Goal: Information Seeking & Learning: Find specific page/section

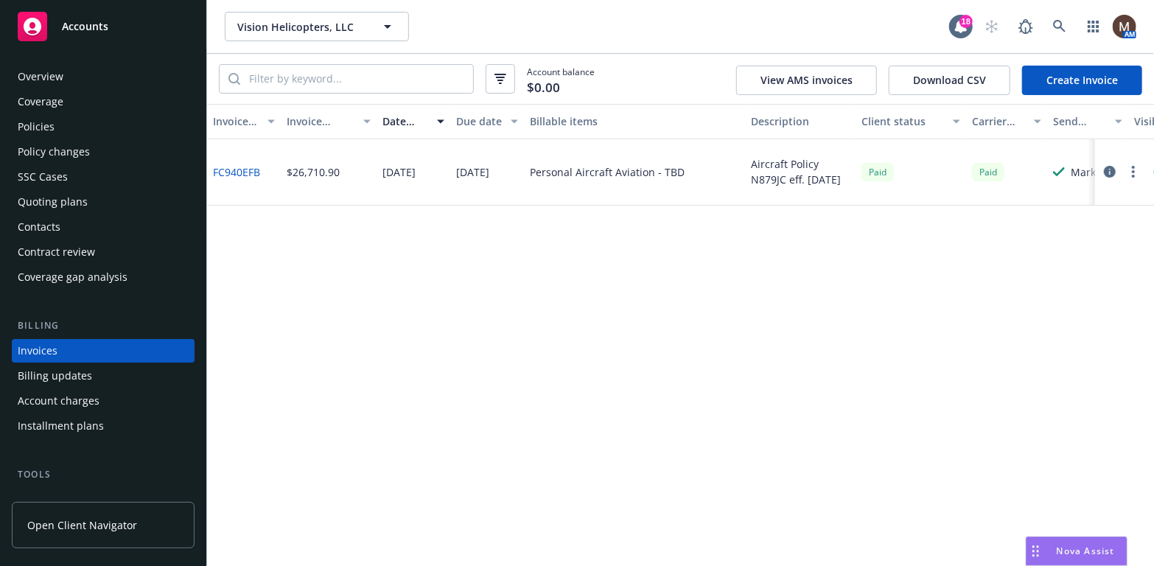
scroll to position [43, 0]
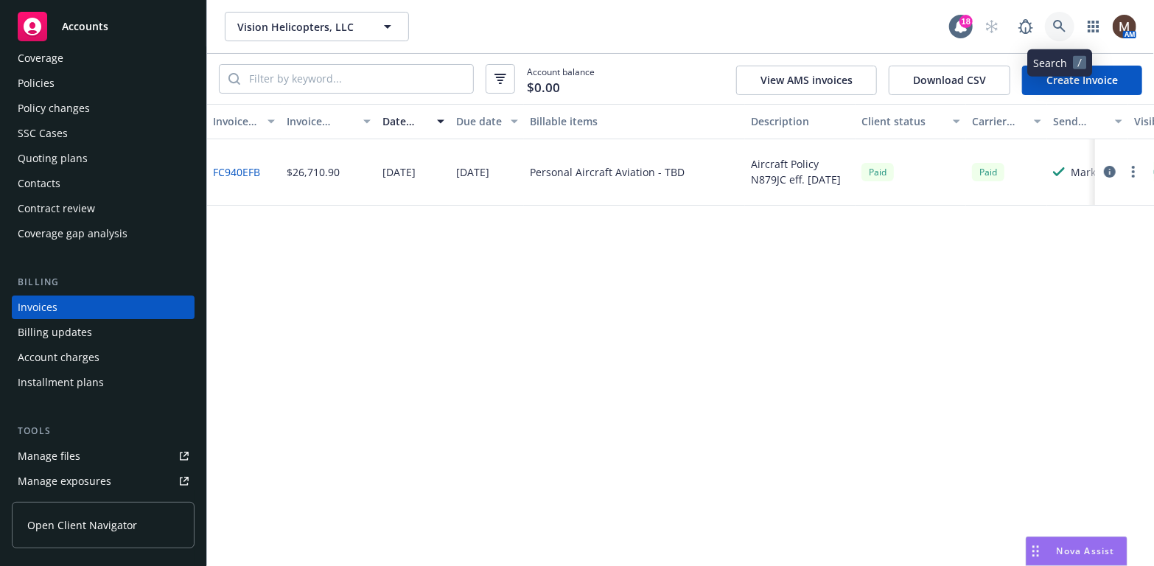
click at [1059, 22] on icon at bounding box center [1059, 26] width 13 height 13
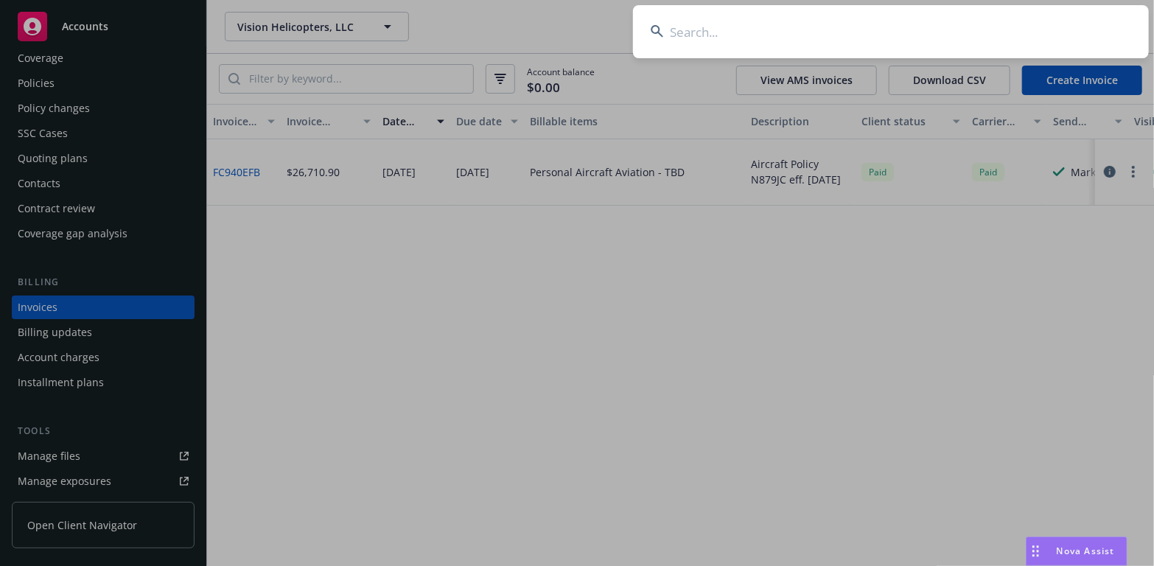
click at [697, 30] on input at bounding box center [891, 31] width 516 height 53
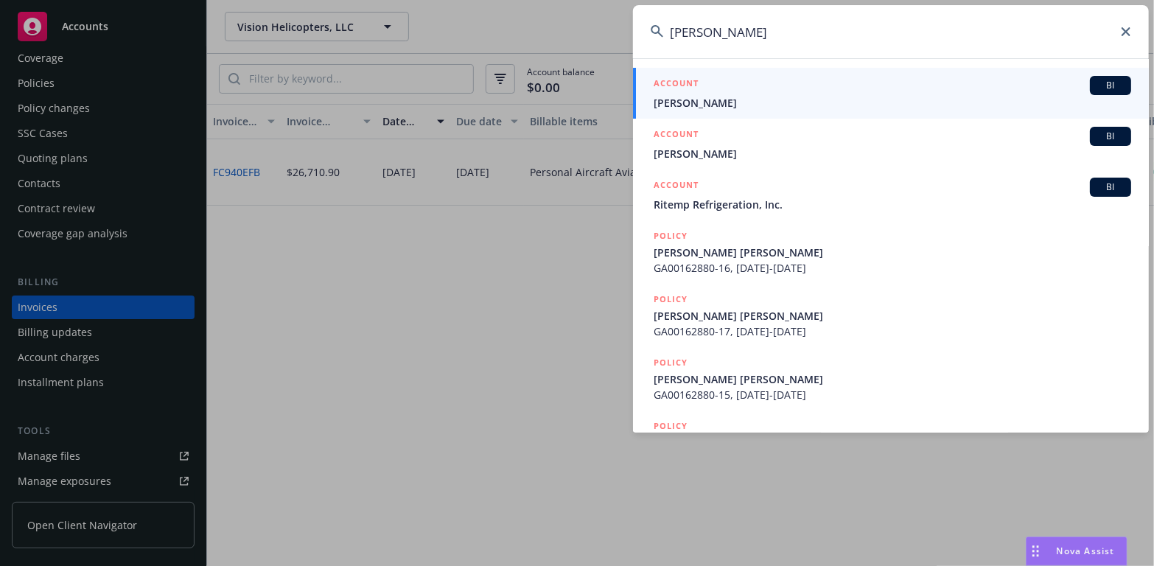
type input "[PERSON_NAME]"
drag, startPoint x: 691, startPoint y: 100, endPoint x: 632, endPoint y: 111, distance: 59.9
click at [690, 100] on span "[PERSON_NAME]" at bounding box center [893, 102] width 478 height 15
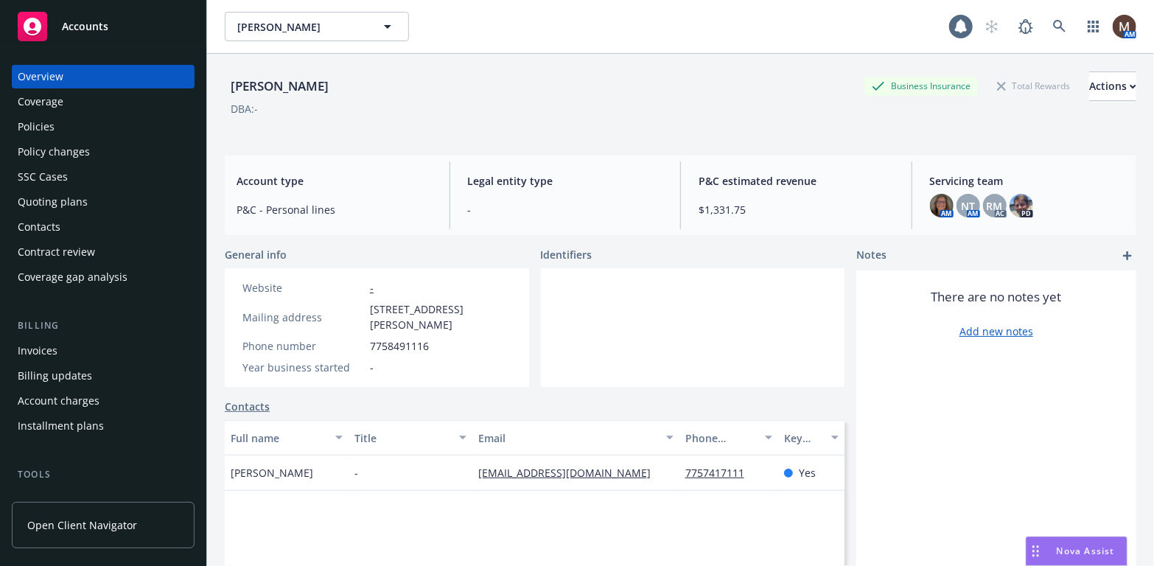
click at [40, 122] on div "Policies" at bounding box center [36, 127] width 37 height 24
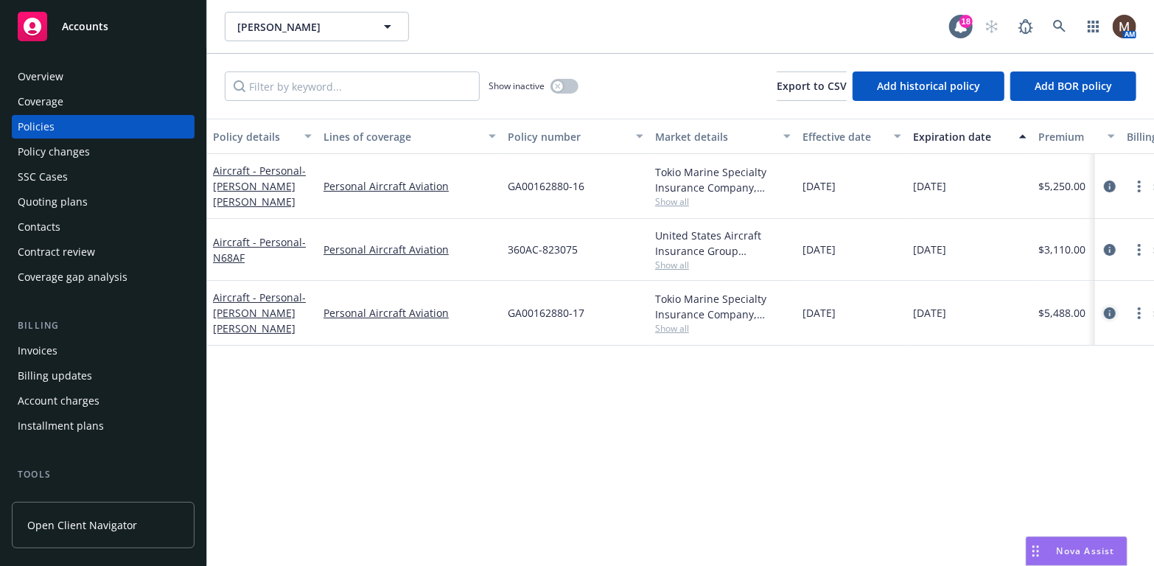
click at [1112, 311] on icon "circleInformation" at bounding box center [1110, 313] width 12 height 12
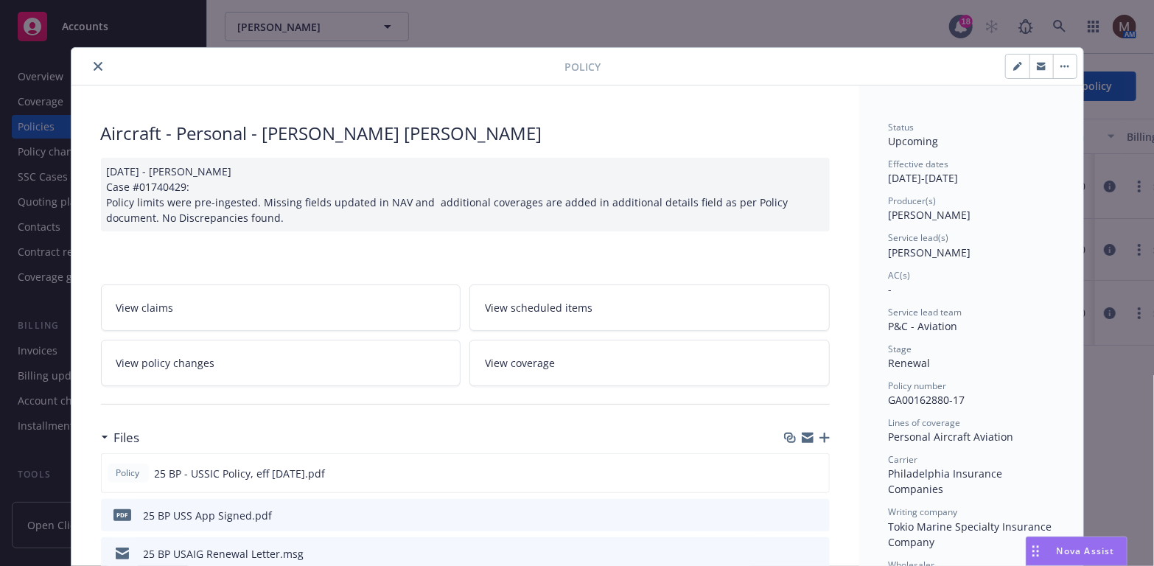
click at [1014, 63] on icon "button" at bounding box center [1018, 66] width 9 height 9
select select "RENEWAL"
select select "12"
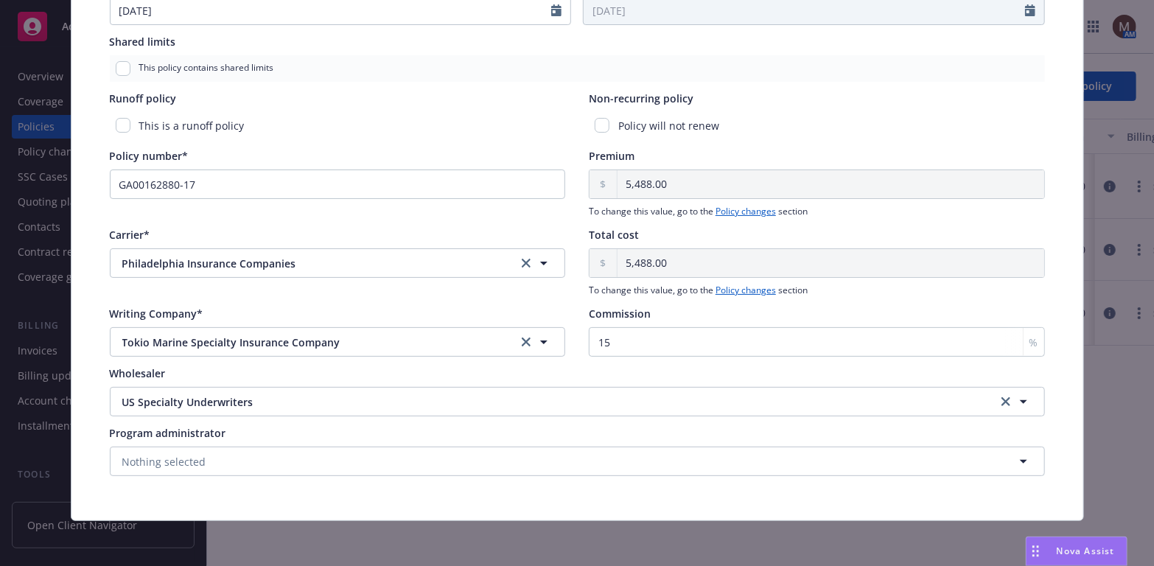
scroll to position [640, 0]
drag, startPoint x: 616, startPoint y: 341, endPoint x: 590, endPoint y: 337, distance: 26.1
click at [590, 337] on input "15" at bounding box center [817, 341] width 456 height 29
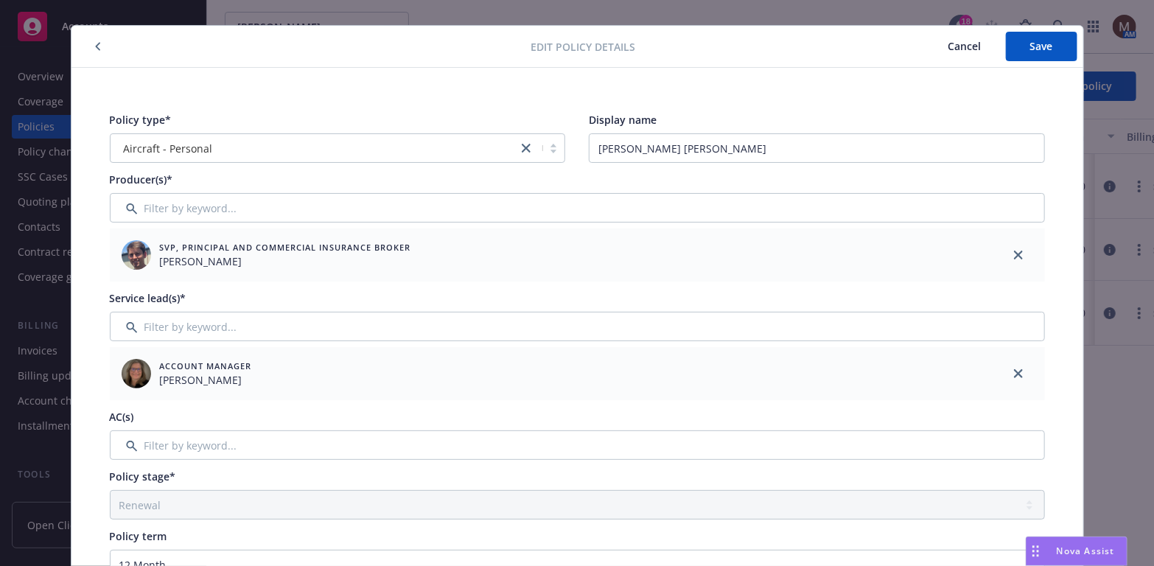
scroll to position [0, 0]
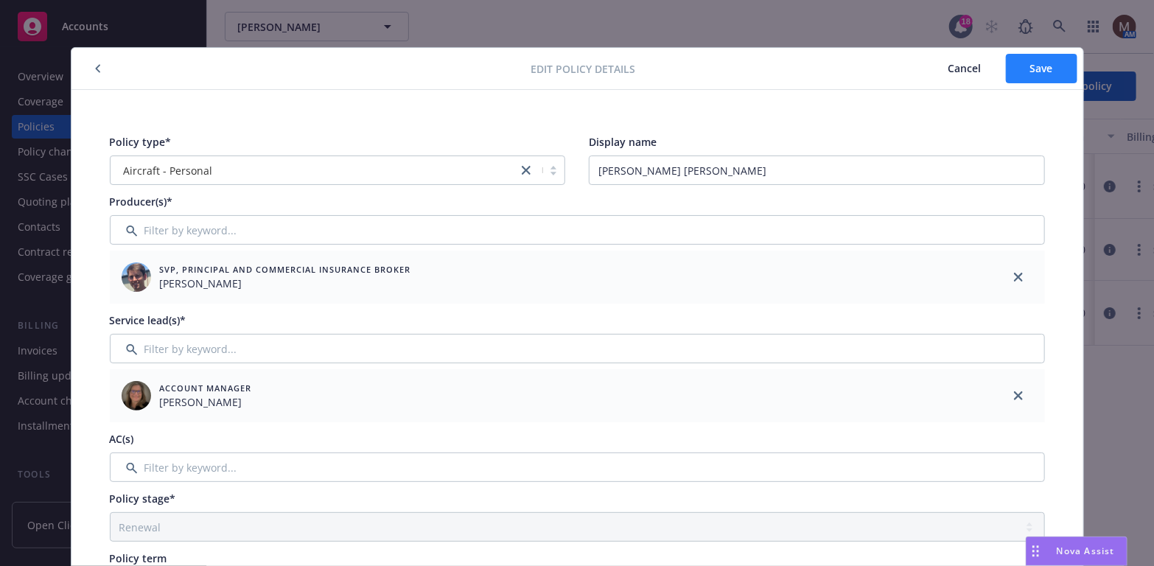
type input "16"
click at [1039, 66] on span "Save" at bounding box center [1042, 68] width 23 height 14
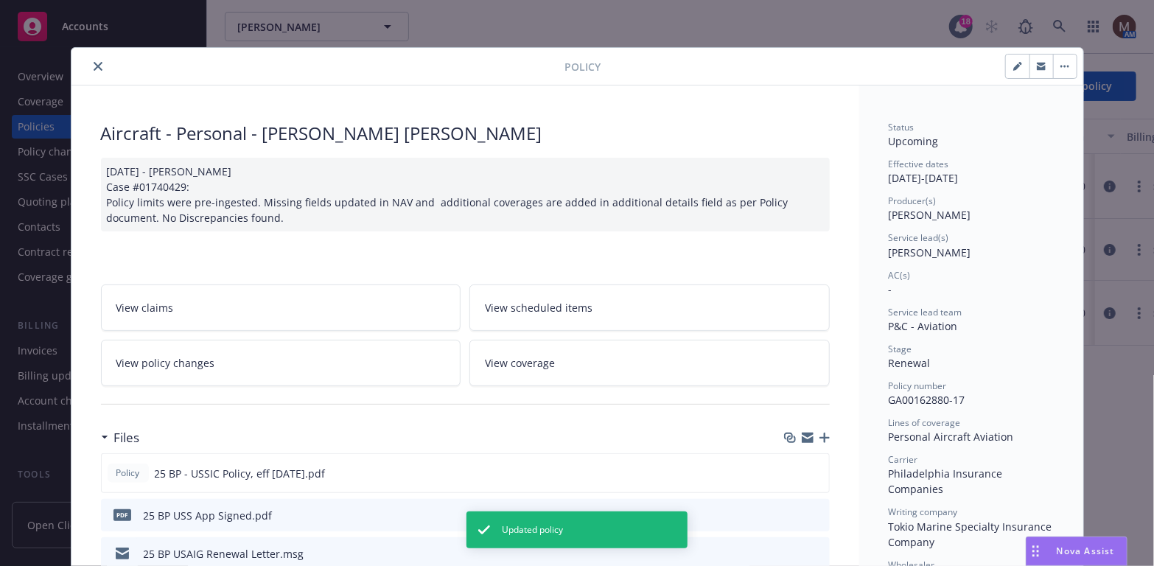
click at [94, 62] on icon "close" at bounding box center [98, 66] width 9 height 9
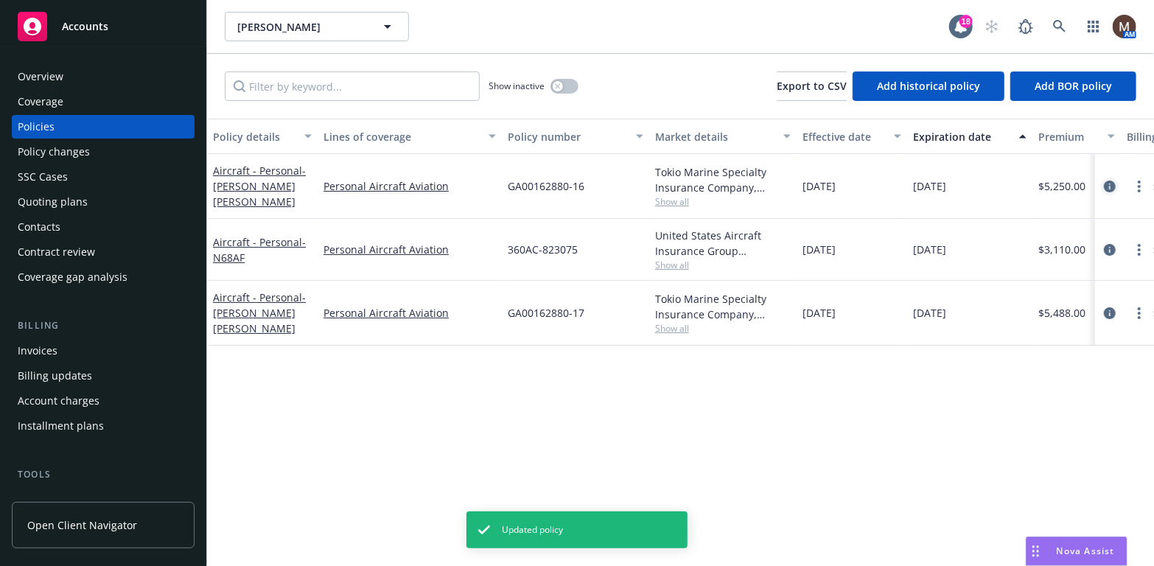
click at [1106, 182] on icon "circleInformation" at bounding box center [1110, 187] width 12 height 12
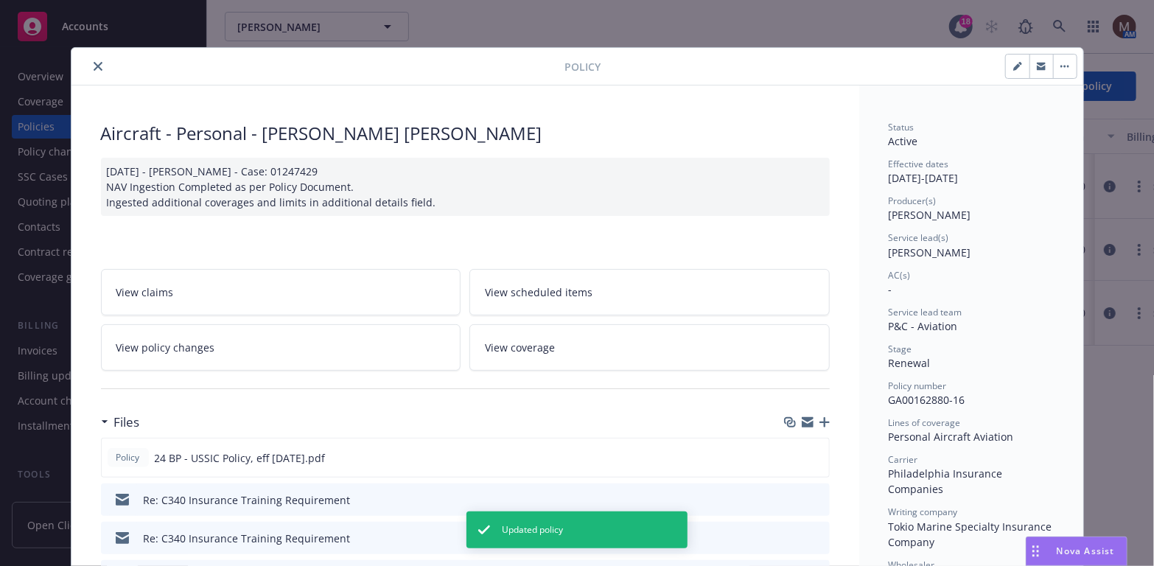
click at [94, 64] on icon "close" at bounding box center [98, 66] width 9 height 9
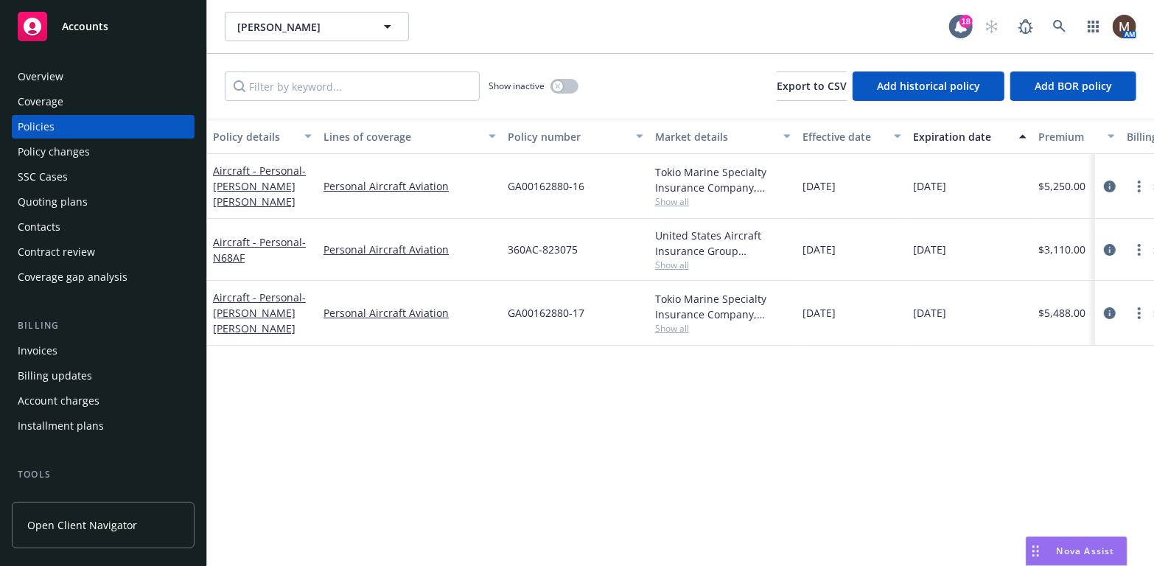
scroll to position [74, 0]
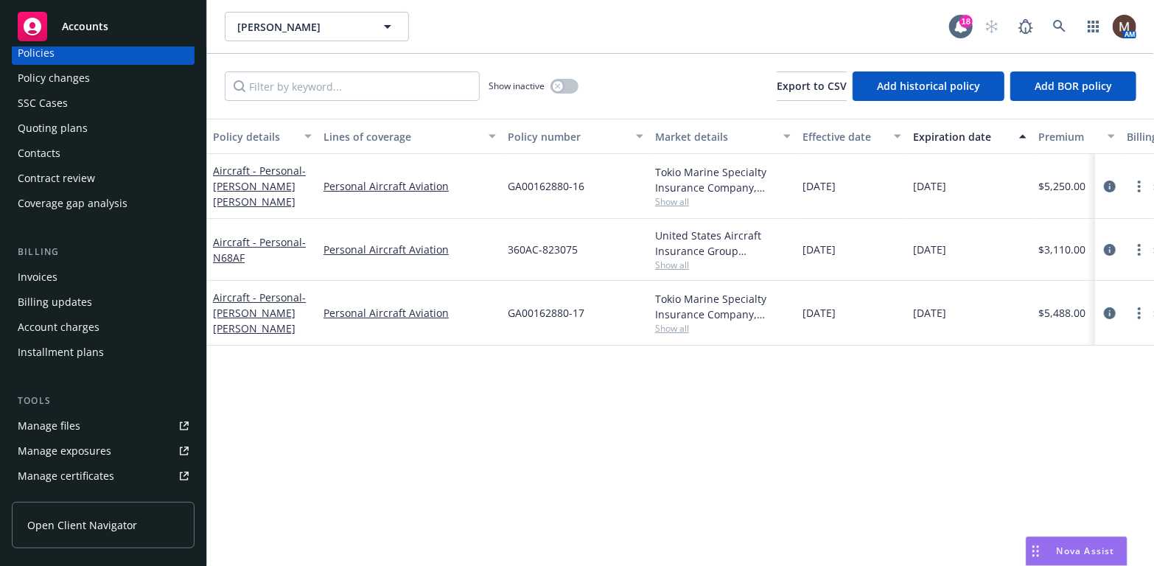
click at [84, 424] on link "Manage files" at bounding box center [103, 426] width 183 height 24
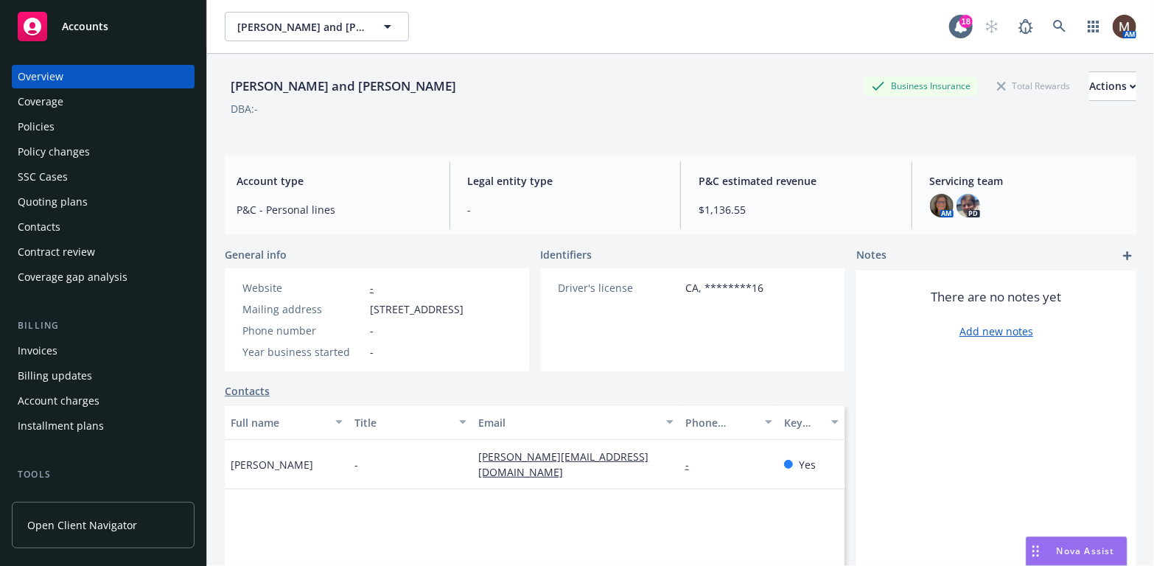
click at [41, 126] on div "Policies" at bounding box center [36, 127] width 37 height 24
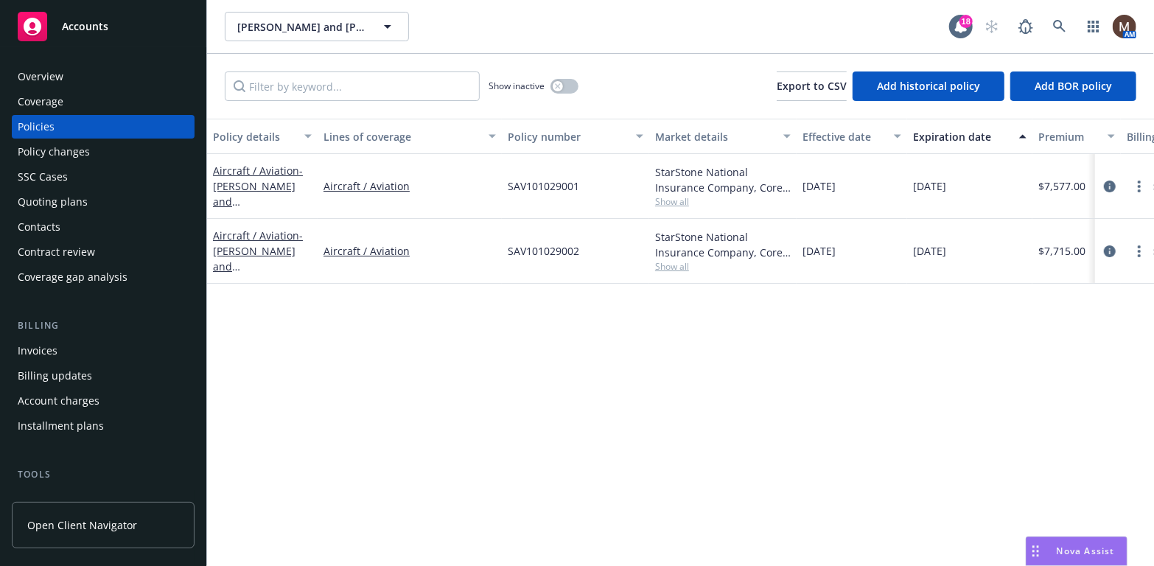
click at [85, 347] on div "Invoices" at bounding box center [103, 351] width 171 height 24
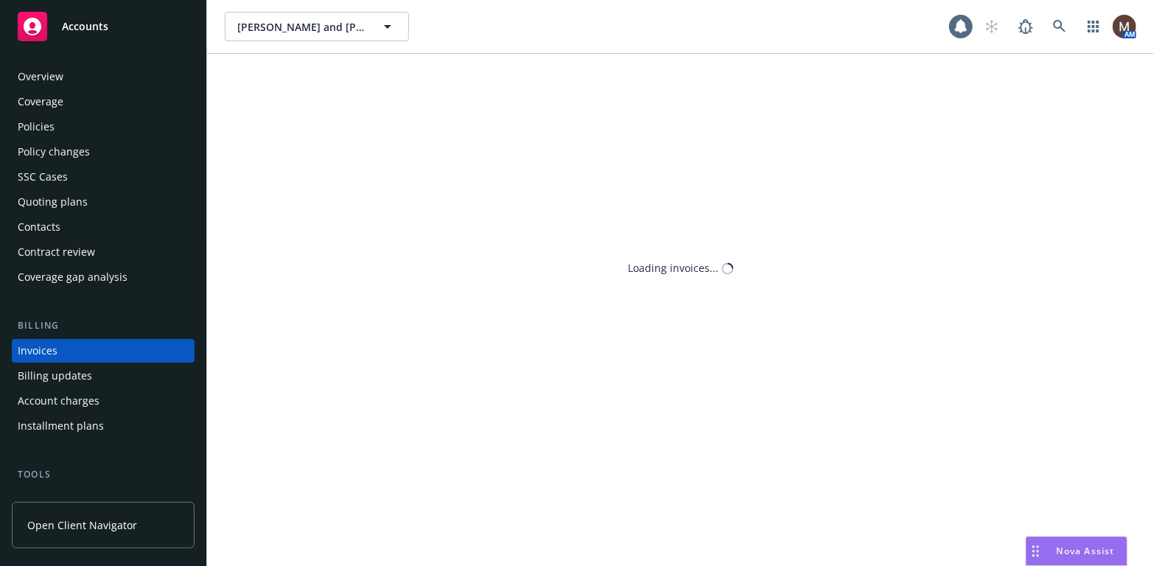
scroll to position [43, 0]
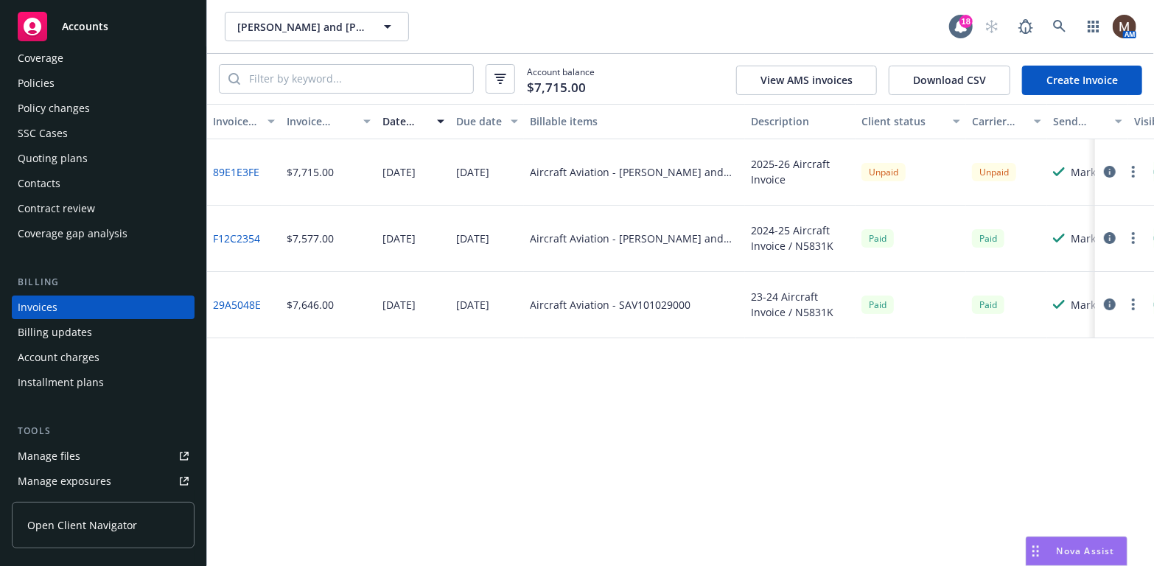
click at [1134, 169] on icon "button" at bounding box center [1133, 172] width 3 height 12
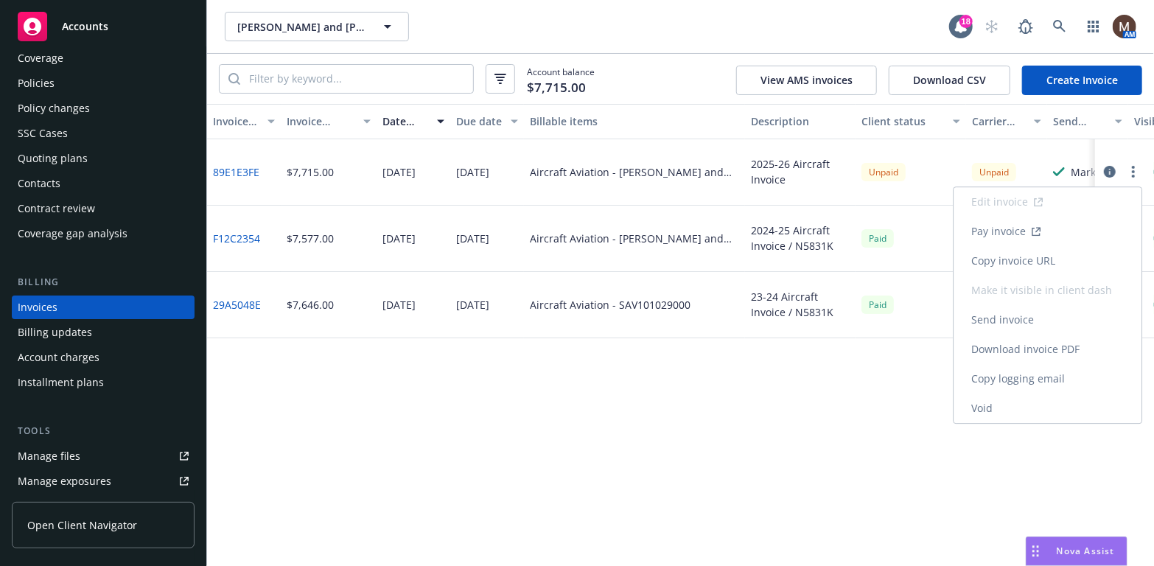
click at [1042, 259] on link "Copy invoice URL" at bounding box center [1048, 260] width 188 height 29
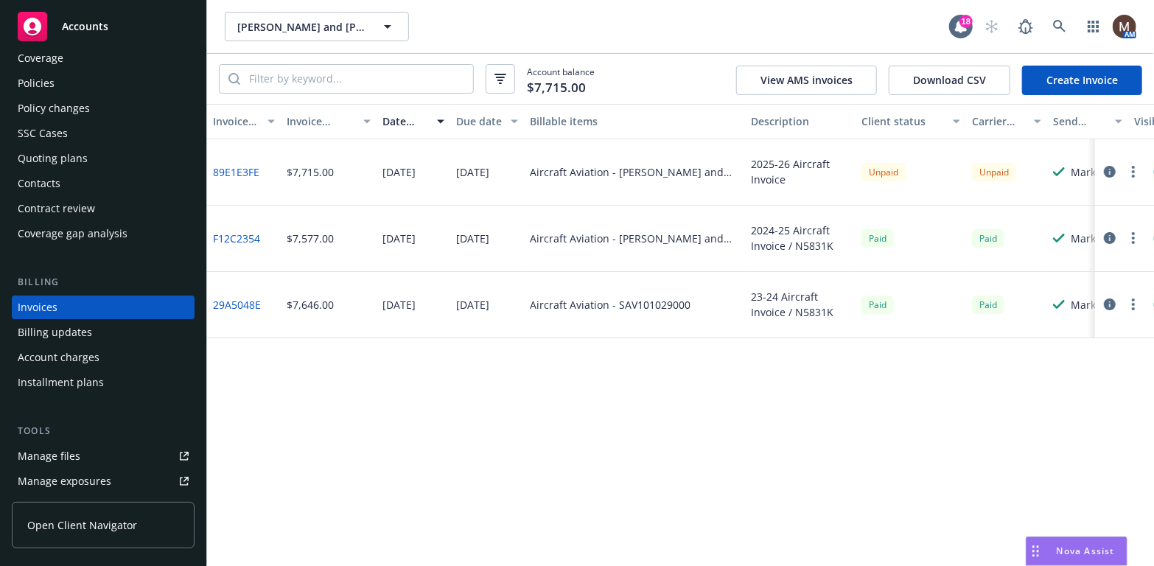
click at [49, 72] on div "Policies" at bounding box center [36, 84] width 37 height 24
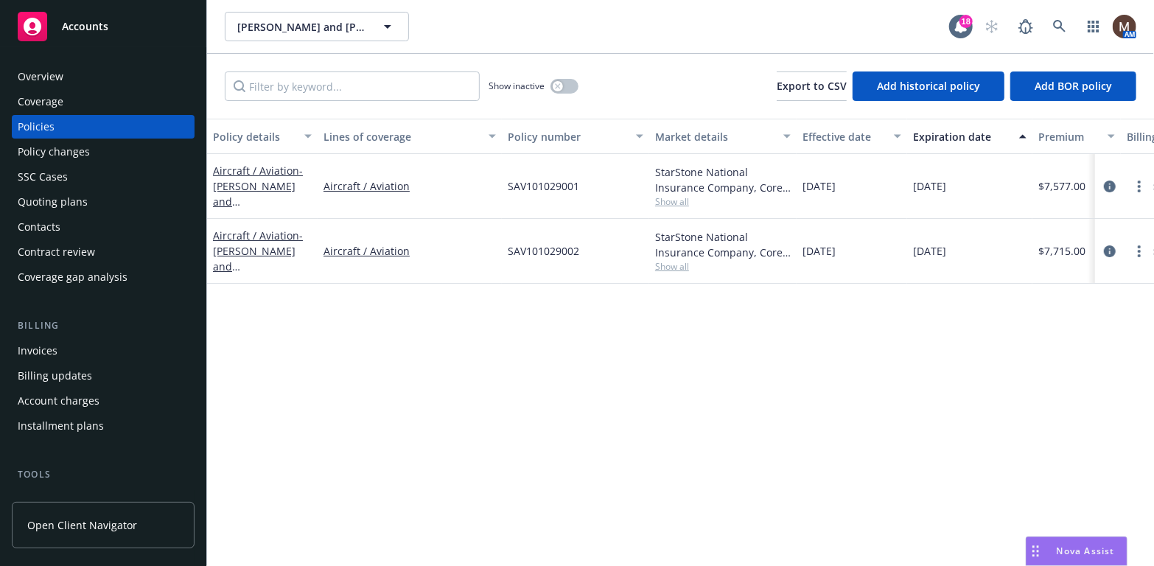
click at [57, 123] on div "Policies" at bounding box center [103, 127] width 171 height 24
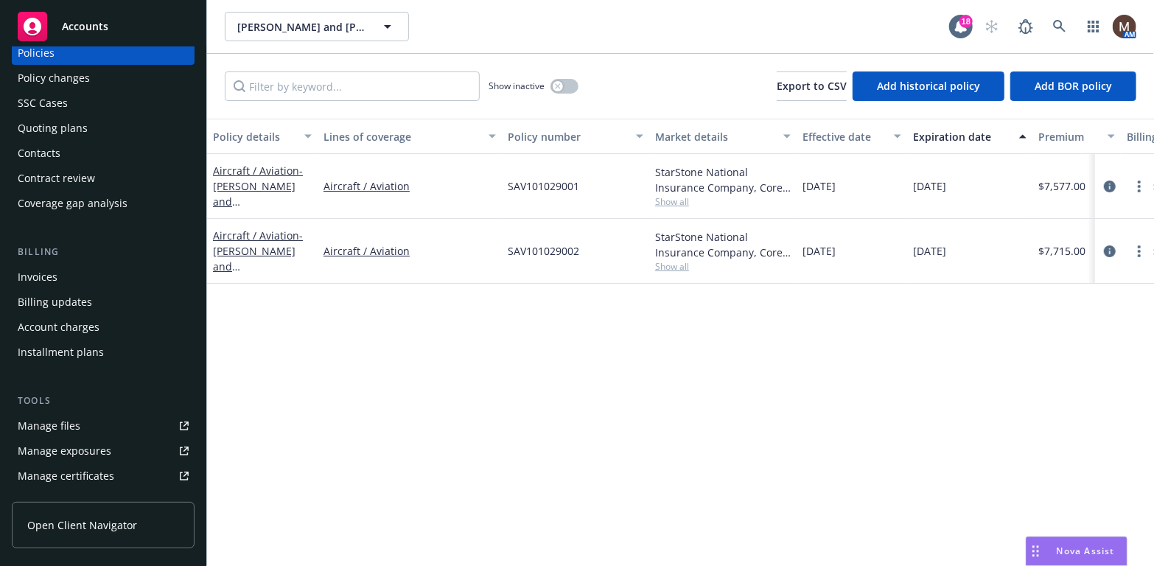
click at [76, 422] on div "Manage files" at bounding box center [49, 426] width 63 height 24
